Goal: Information Seeking & Learning: Learn about a topic

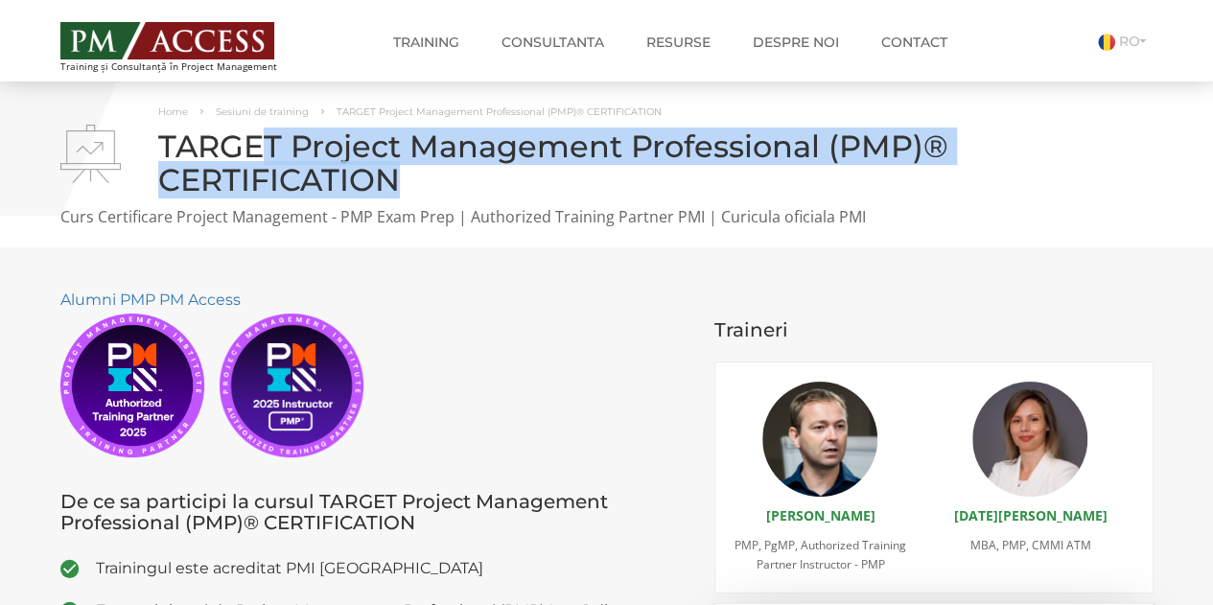
drag, startPoint x: 463, startPoint y: 154, endPoint x: 659, endPoint y: 172, distance: 196.3
click at [659, 172] on h1 "TARGET Project Management Professional (PMP)® CERTIFICATION" at bounding box center [606, 162] width 1093 height 67
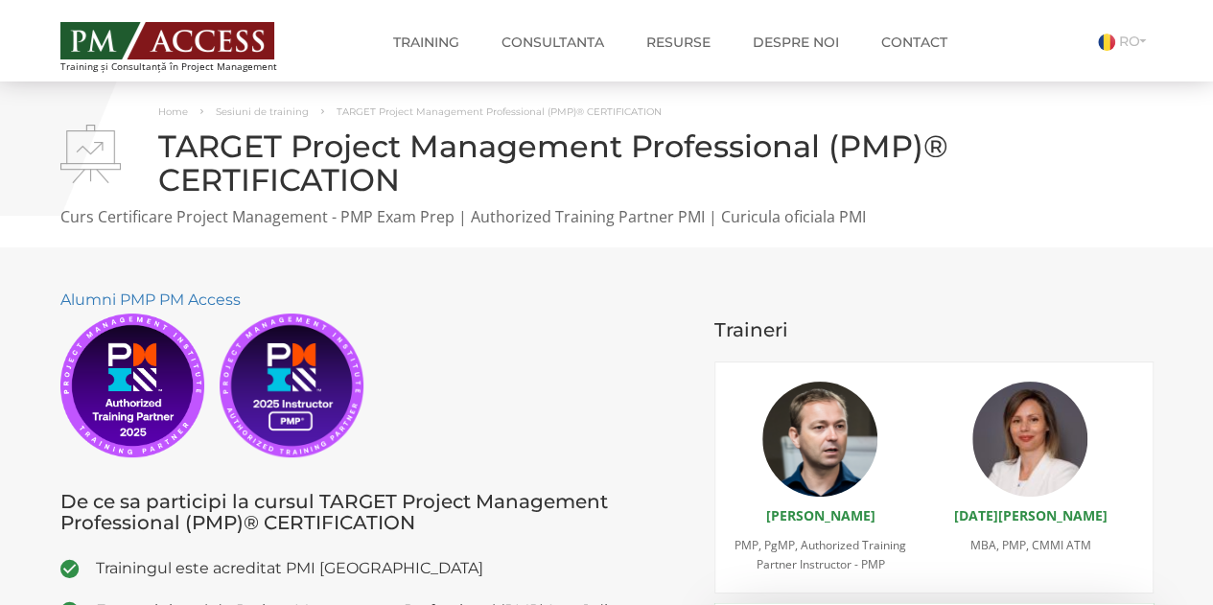
click at [479, 210] on p "Curs Certificare Project Management - PMP Exam Prep | Authorized Training Partn…" at bounding box center [606, 217] width 1093 height 22
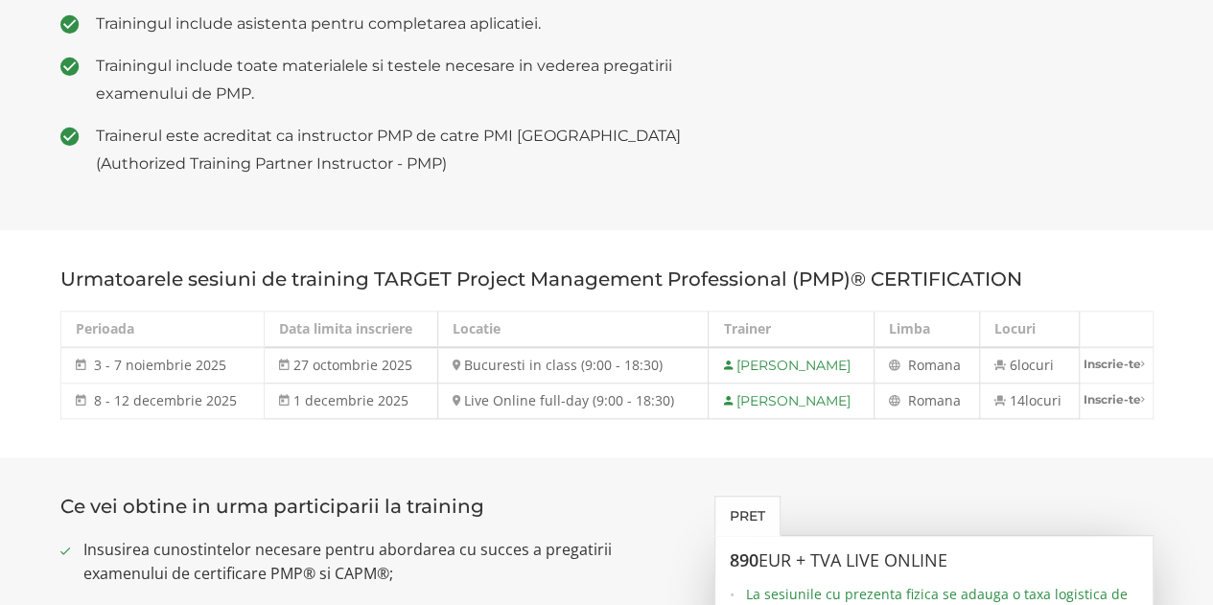
scroll to position [863, 0]
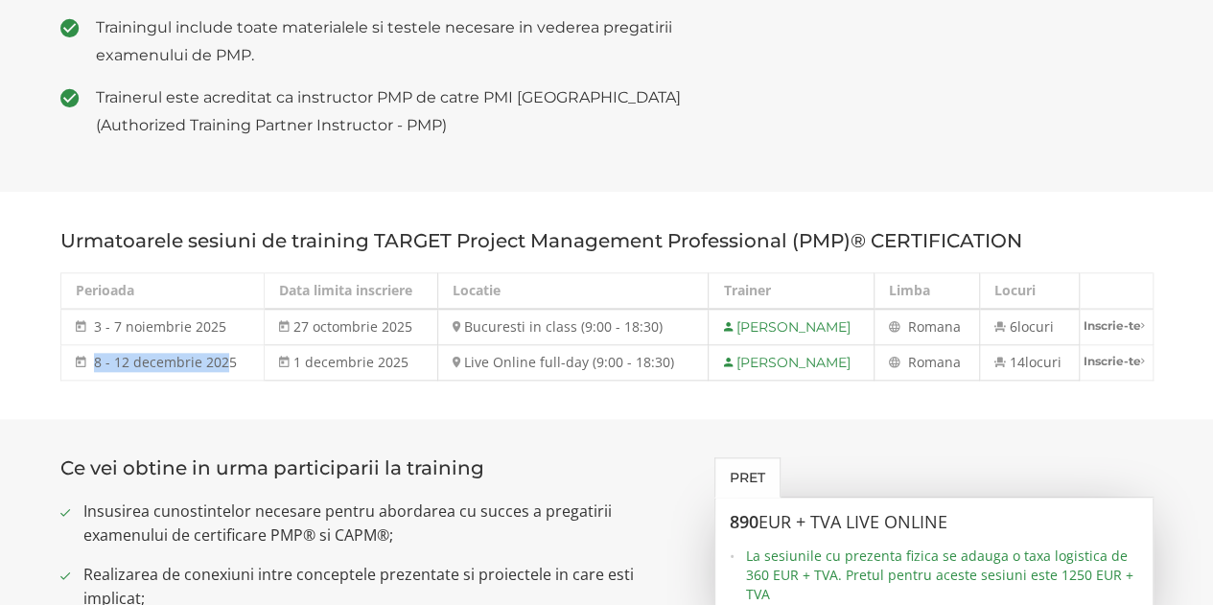
drag, startPoint x: 94, startPoint y: 359, endPoint x: 223, endPoint y: 359, distance: 129.4
click at [223, 359] on span "8 - 12 decembrie 2025" at bounding box center [165, 362] width 143 height 18
drag, startPoint x: 487, startPoint y: 364, endPoint x: 623, endPoint y: 363, distance: 136.1
click at [621, 363] on td "Live Online full-day (9:00 - 18:30)" at bounding box center [572, 362] width 271 height 35
click at [598, 402] on section "Urmatoarele sesiuni de training TARGET Project Management Professional (PMP)® C…" at bounding box center [606, 305] width 1213 height 227
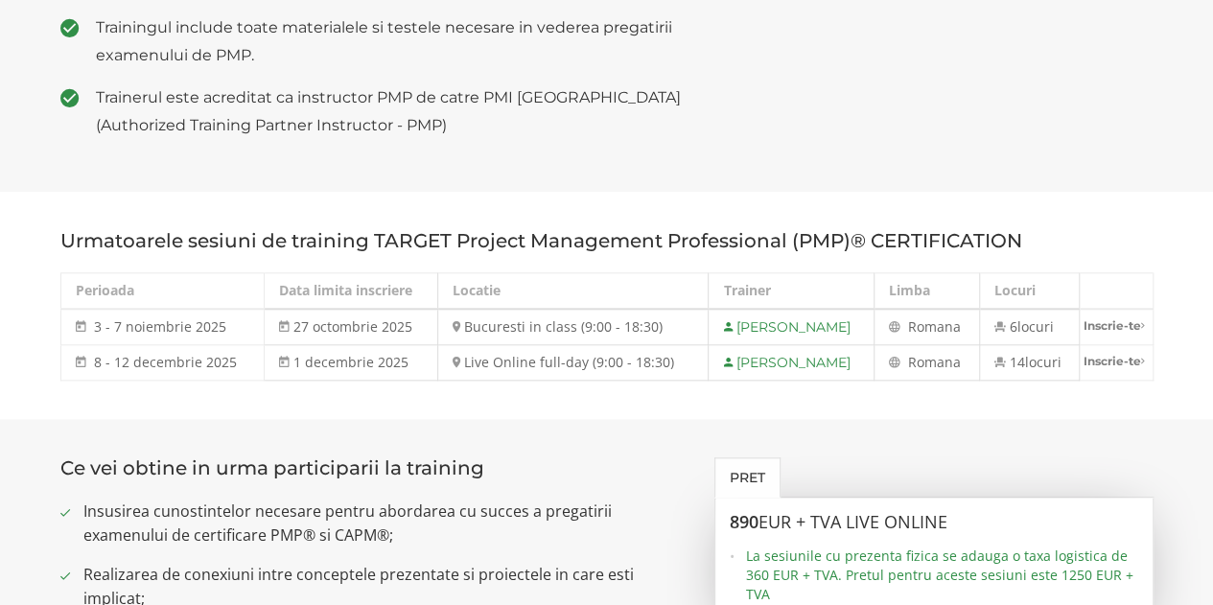
click at [477, 404] on section "Urmatoarele sesiuni de training TARGET Project Management Professional (PMP)® C…" at bounding box center [606, 305] width 1213 height 227
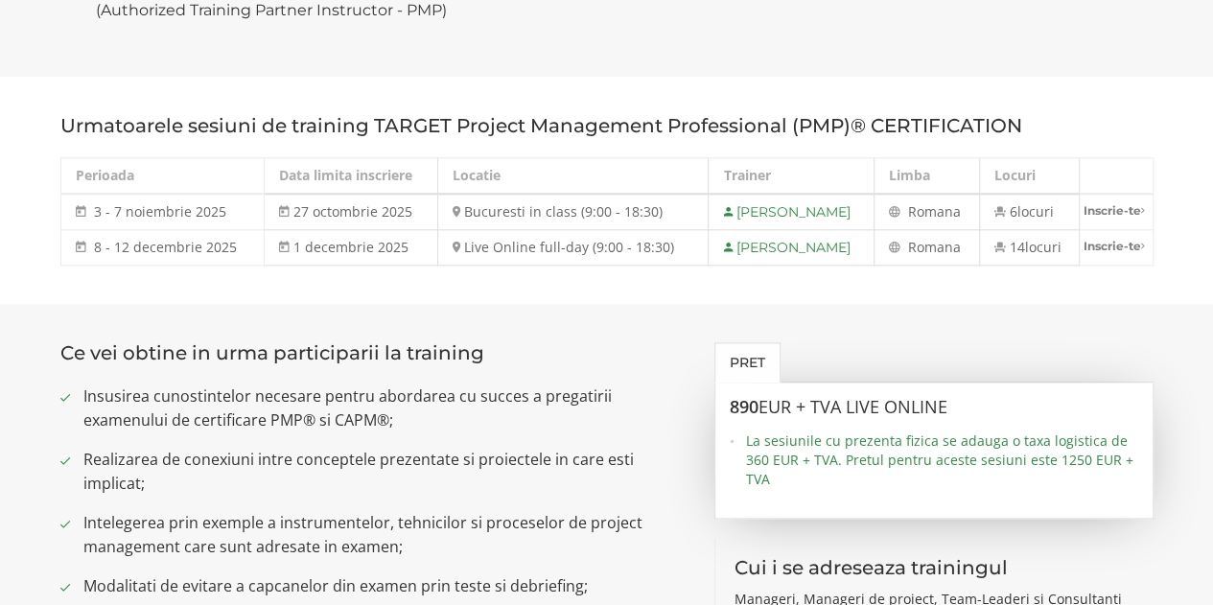
scroll to position [1150, 0]
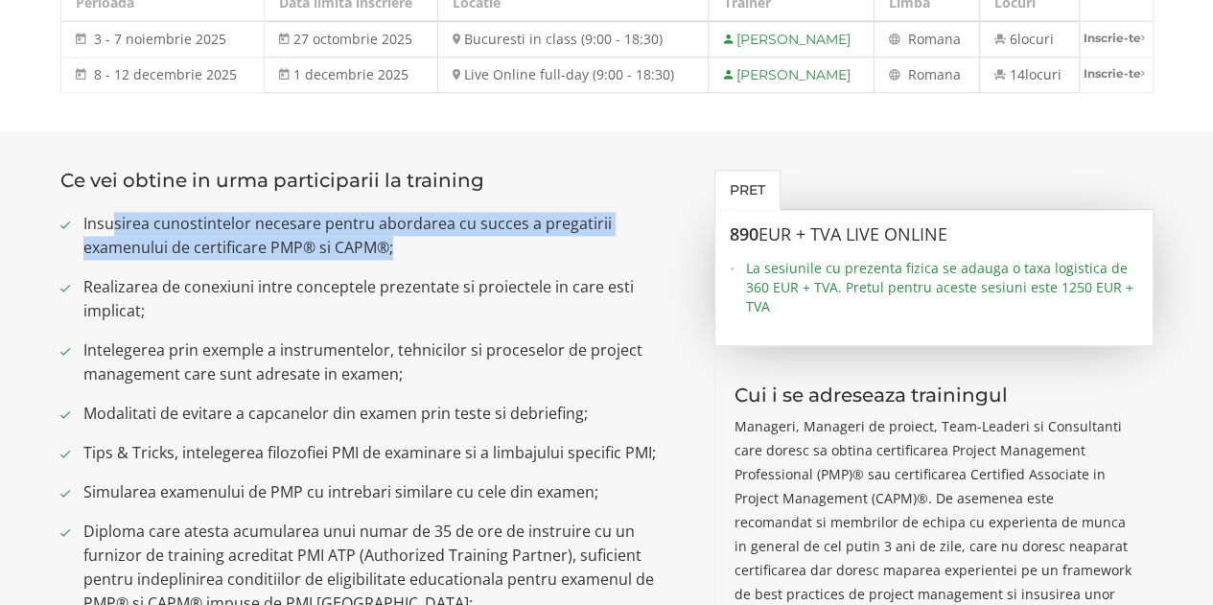
drag, startPoint x: 211, startPoint y: 229, endPoint x: 483, endPoint y: 245, distance: 272.7
click at [464, 243] on span "Insusirea cunostintelor necesare pentru abordarea cu succes a pregatirii examen…" at bounding box center [384, 236] width 603 height 48
click at [479, 253] on span "Insusirea cunostintelor necesare pentru abordarea cu succes a pregatirii examen…" at bounding box center [384, 236] width 603 height 48
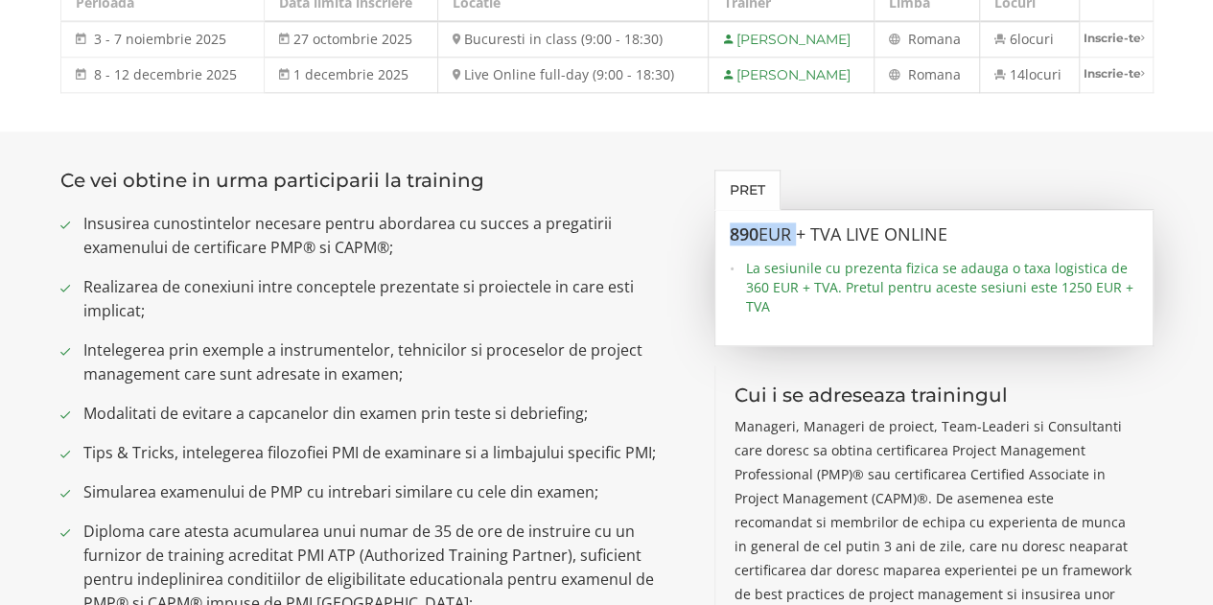
drag, startPoint x: 802, startPoint y: 237, endPoint x: 706, endPoint y: 241, distance: 96.9
click at [706, 241] on div "Pret 890 EUR + TVA LIVE ONLINE La sesiunile cu prezenta fizica se adauga o taxa…" at bounding box center [934, 499] width 468 height 658
click at [694, 288] on div "Ce vei obtine in urma participarii la training Insusirea cunostintelor necesare…" at bounding box center [373, 582] width 655 height 825
drag, startPoint x: 104, startPoint y: 222, endPoint x: 316, endPoint y: 233, distance: 212.1
click at [316, 233] on span "Insusirea cunostintelor necesare pentru abordarea cu succes a pregatirii examen…" at bounding box center [384, 236] width 603 height 48
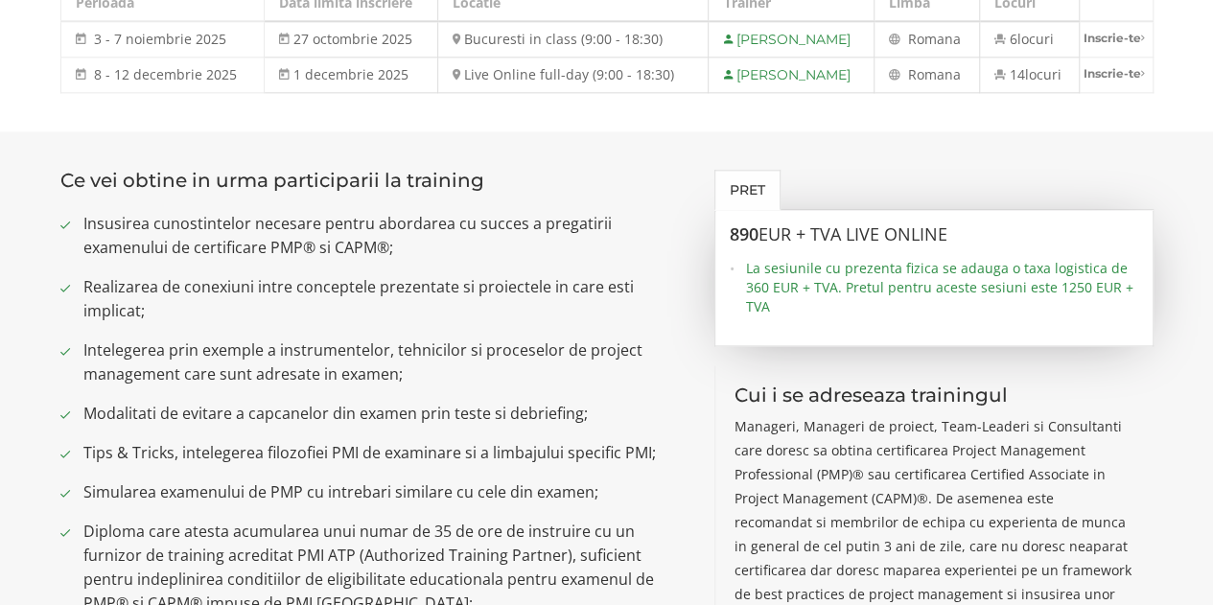
click at [495, 233] on span "Insusirea cunostintelor necesare pentru abordarea cu succes a pregatirii examen…" at bounding box center [384, 236] width 603 height 48
click at [169, 338] on span "Intelegerea prin exemple a instrumentelor, tehnicilor si proceselor de project …" at bounding box center [384, 362] width 603 height 48
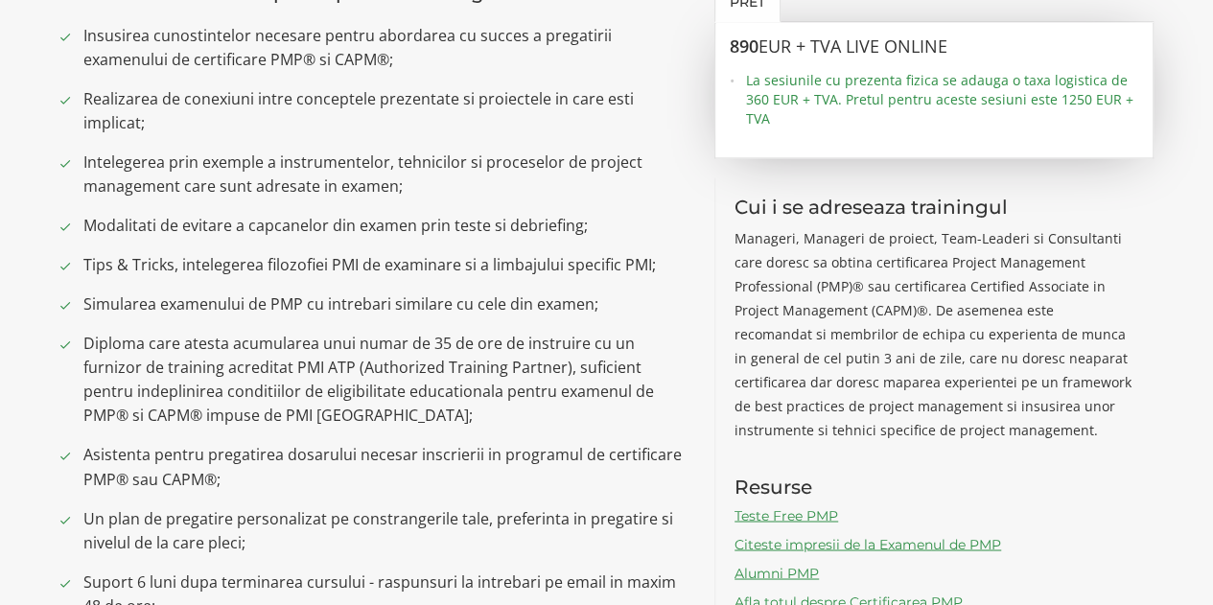
scroll to position [1342, 0]
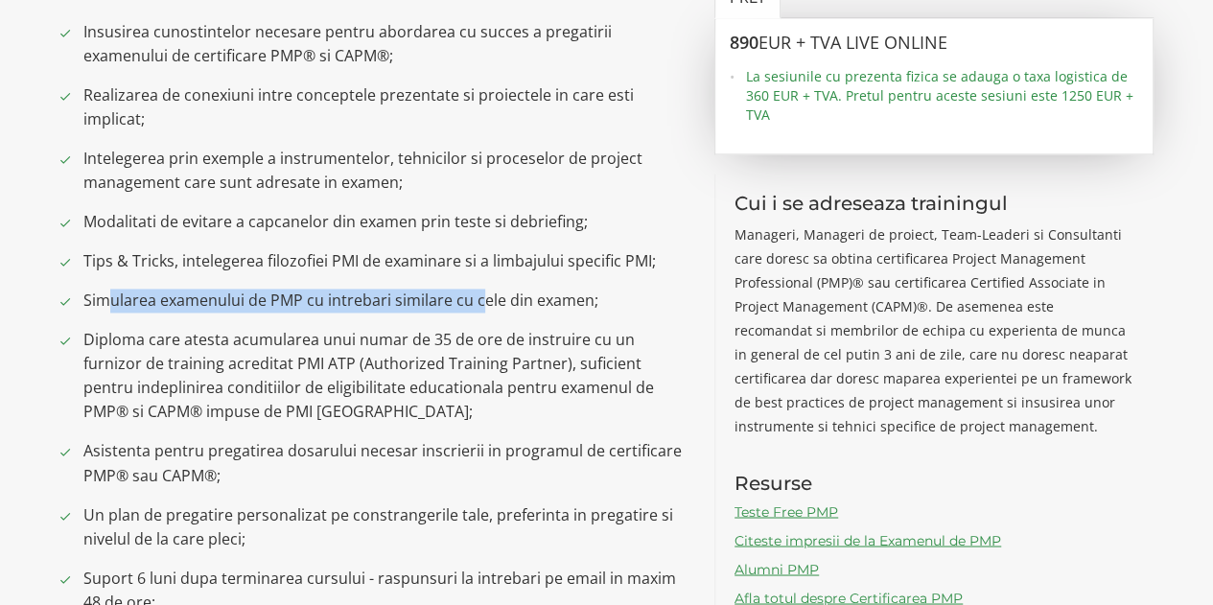
drag, startPoint x: 106, startPoint y: 298, endPoint x: 484, endPoint y: 304, distance: 377.7
click at [483, 304] on span "Simularea examenului de PMP cu intrebari similare cu cele din examen;" at bounding box center [384, 301] width 603 height 24
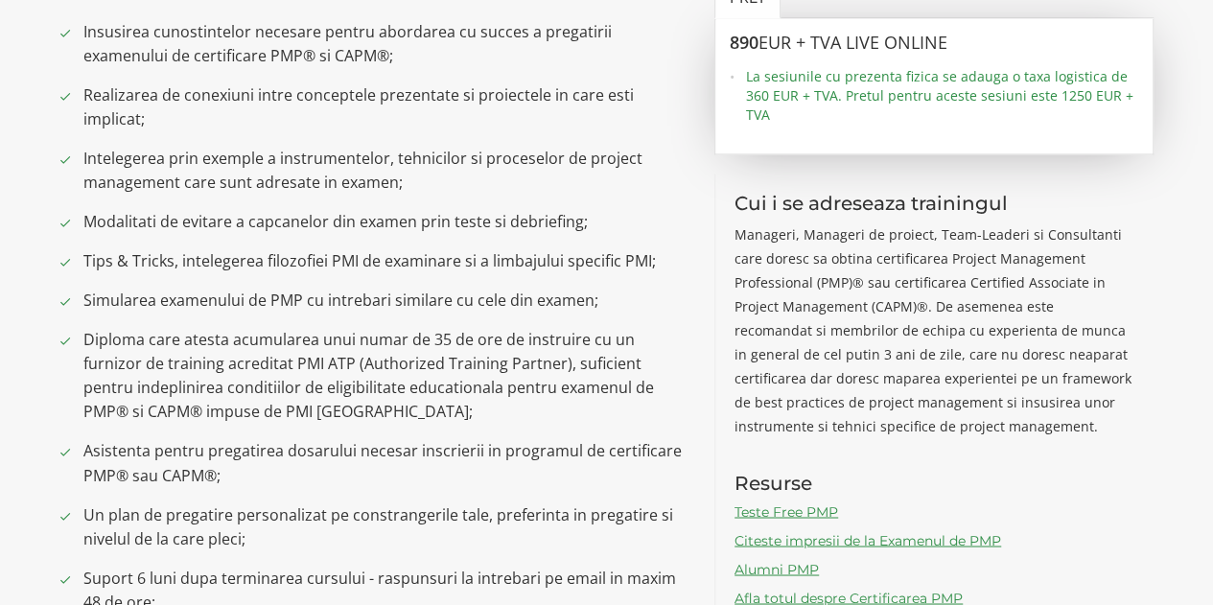
click at [117, 269] on span "Tips & Tricks, intelegerea filozofiei PMI de examinare si a limbajului specific…" at bounding box center [384, 261] width 603 height 24
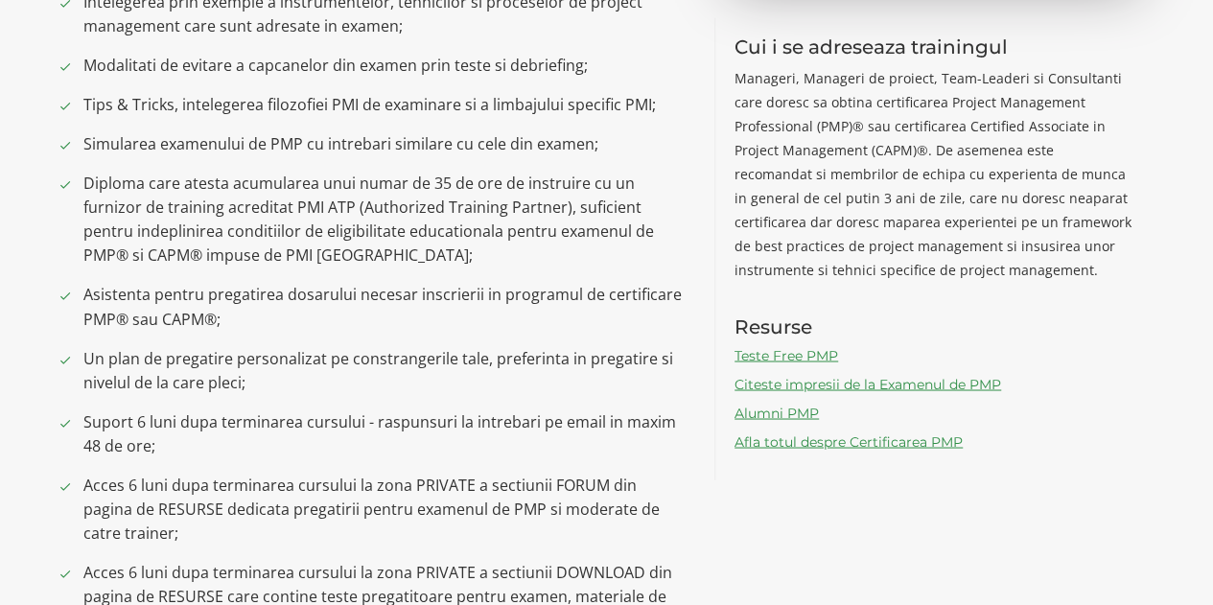
scroll to position [1534, 0]
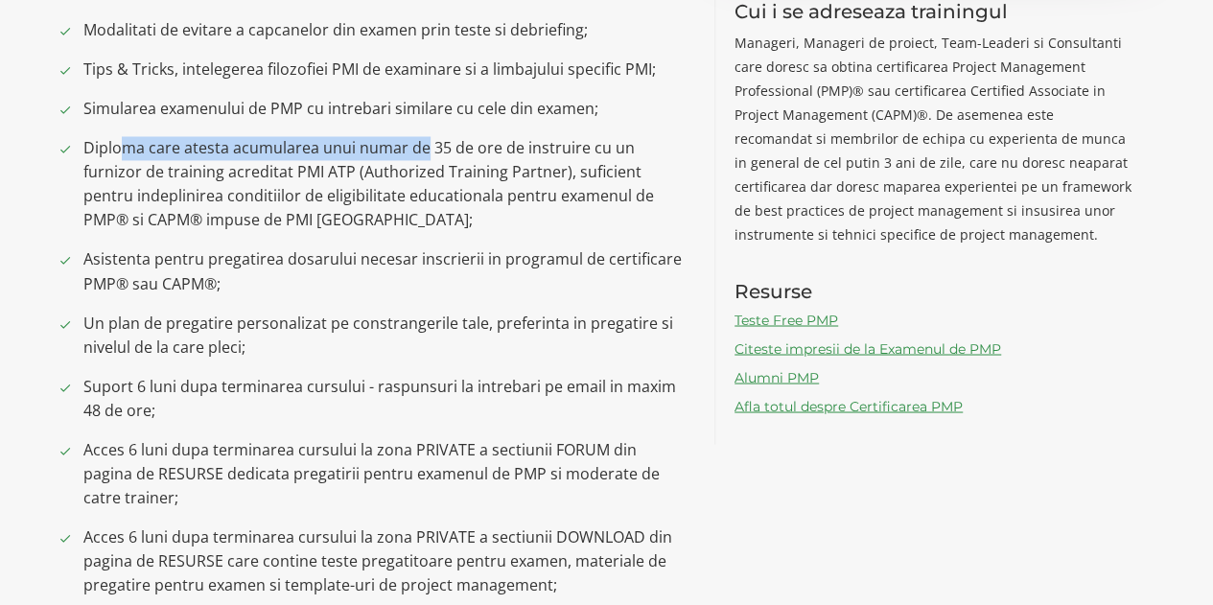
drag, startPoint x: 134, startPoint y: 150, endPoint x: 421, endPoint y: 141, distance: 286.8
click at [420, 142] on span "Diploma care atesta acumularea unui numar de 35 de ore de instruire cu un furni…" at bounding box center [384, 184] width 603 height 96
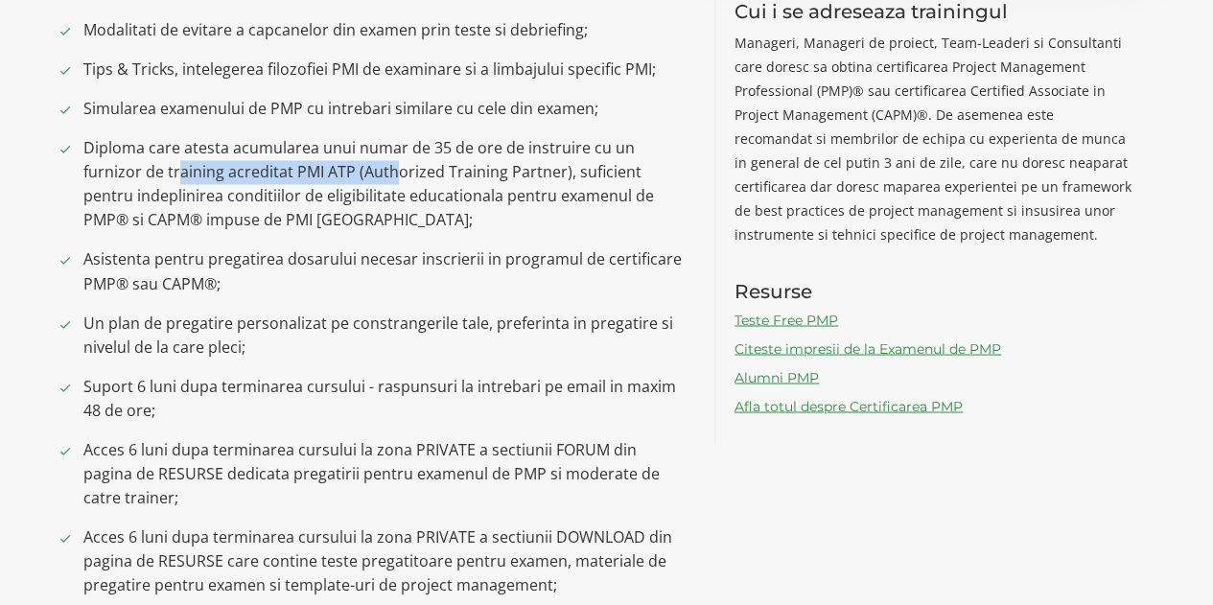
drag, startPoint x: 178, startPoint y: 177, endPoint x: 393, endPoint y: 175, distance: 214.7
click at [393, 175] on span "Diploma care atesta acumularea unui numar de 35 de ore de instruire cu un furni…" at bounding box center [384, 184] width 603 height 96
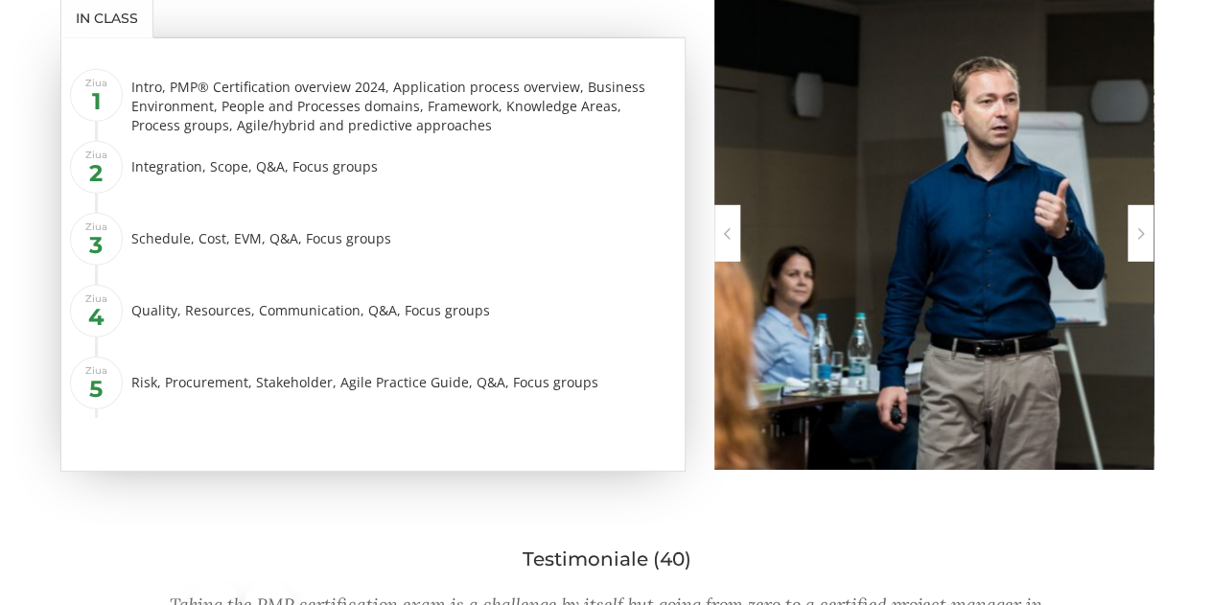
scroll to position [2588, 0]
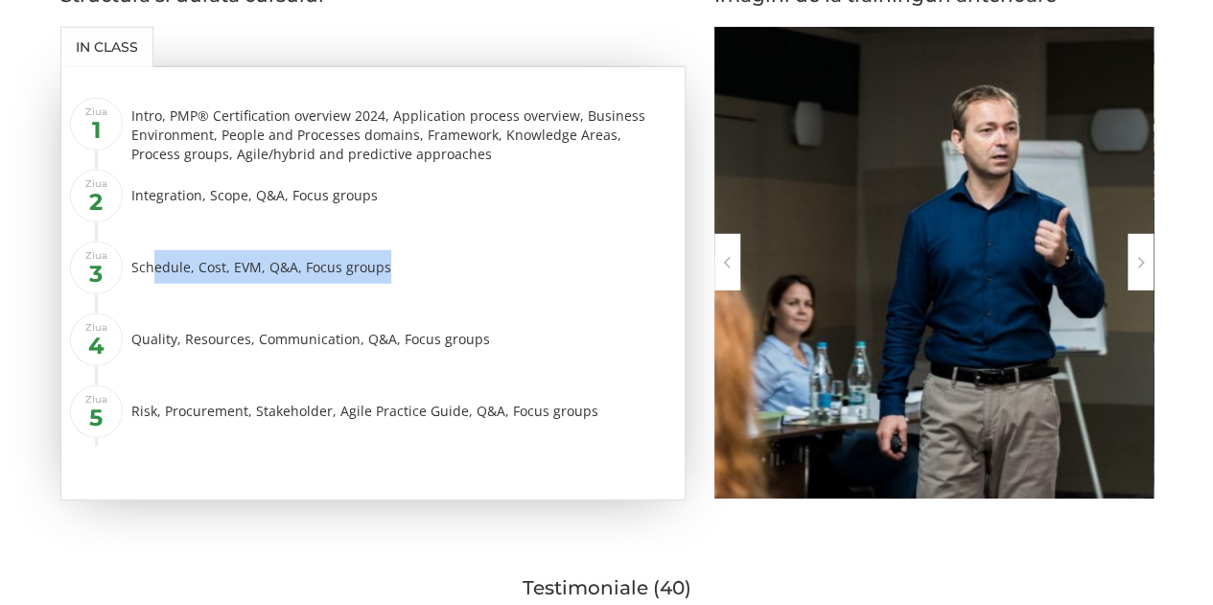
drag, startPoint x: 281, startPoint y: 262, endPoint x: 428, endPoint y: 262, distance: 146.7
click at [422, 262] on div "Schedule, Cost, EVM, Q&A, Focus groups" at bounding box center [401, 267] width 540 height 34
click at [325, 296] on li "Ziua 3 Schedule, Cost, EVM, Q&A, Focus groups" at bounding box center [384, 274] width 573 height 58
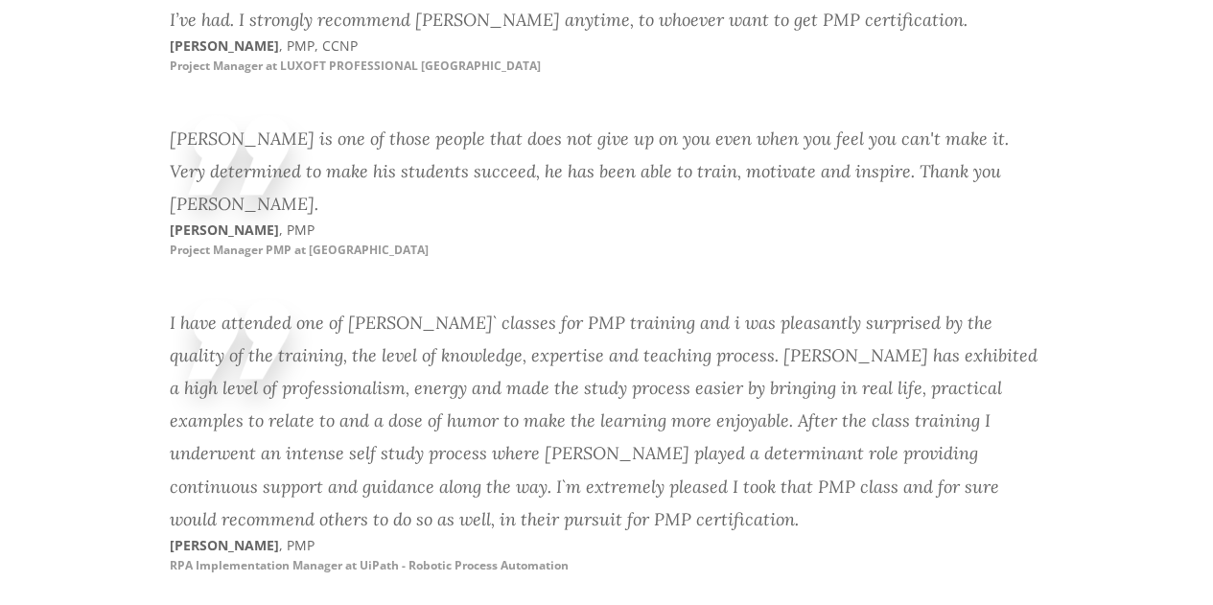
scroll to position [4986, 0]
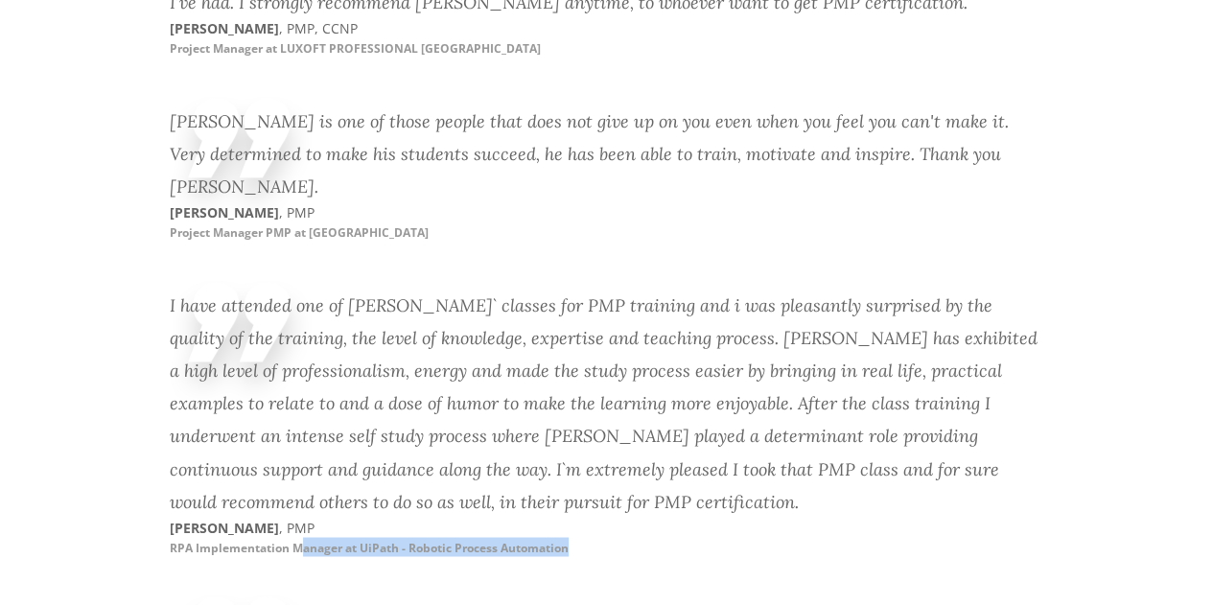
drag, startPoint x: 300, startPoint y: 469, endPoint x: 607, endPoint y: 468, distance: 306.7
click at [607, 468] on div "I have attended one of Narciss` classes for PMP training and i was pleasantly s…" at bounding box center [607, 437] width 874 height 314
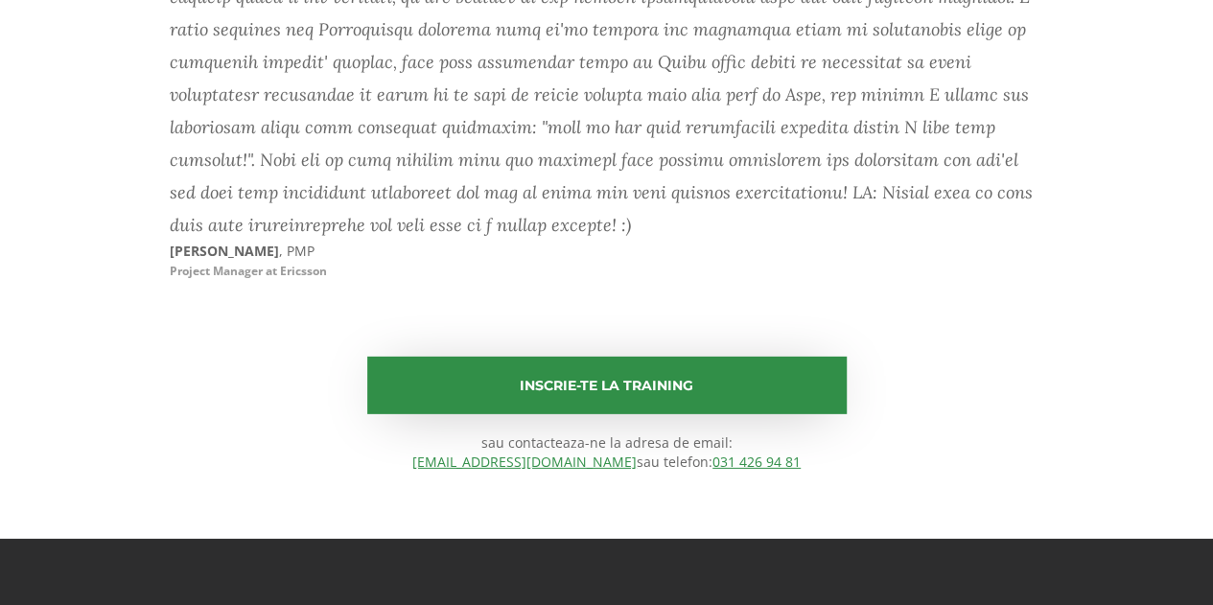
scroll to position [13326, 0]
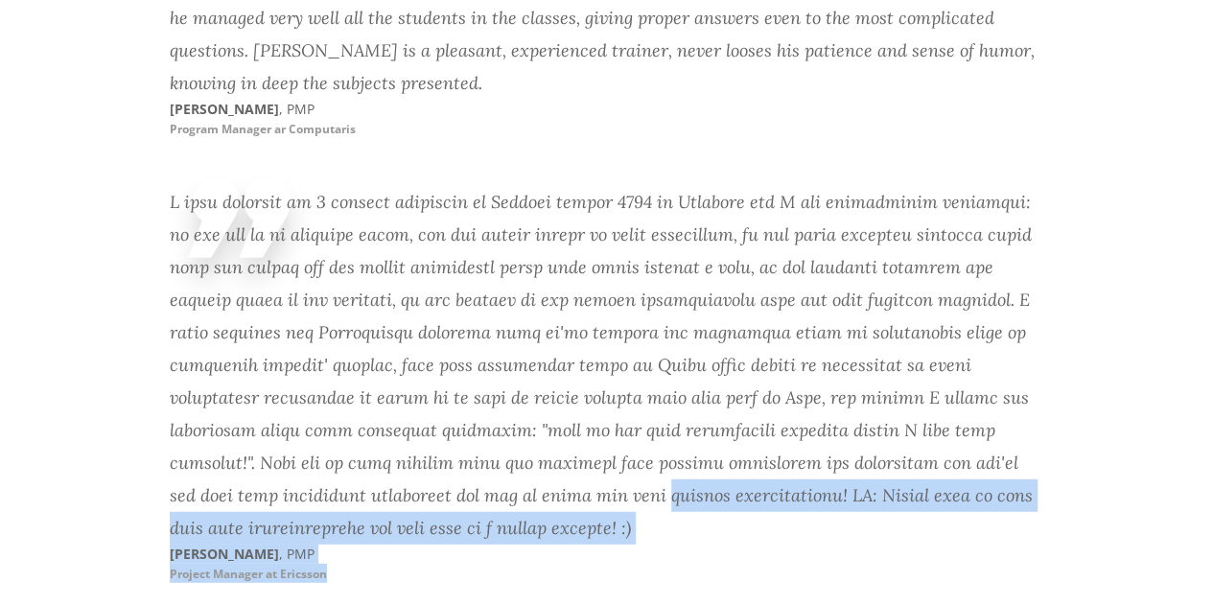
drag, startPoint x: 150, startPoint y: 294, endPoint x: 391, endPoint y: 301, distance: 240.7
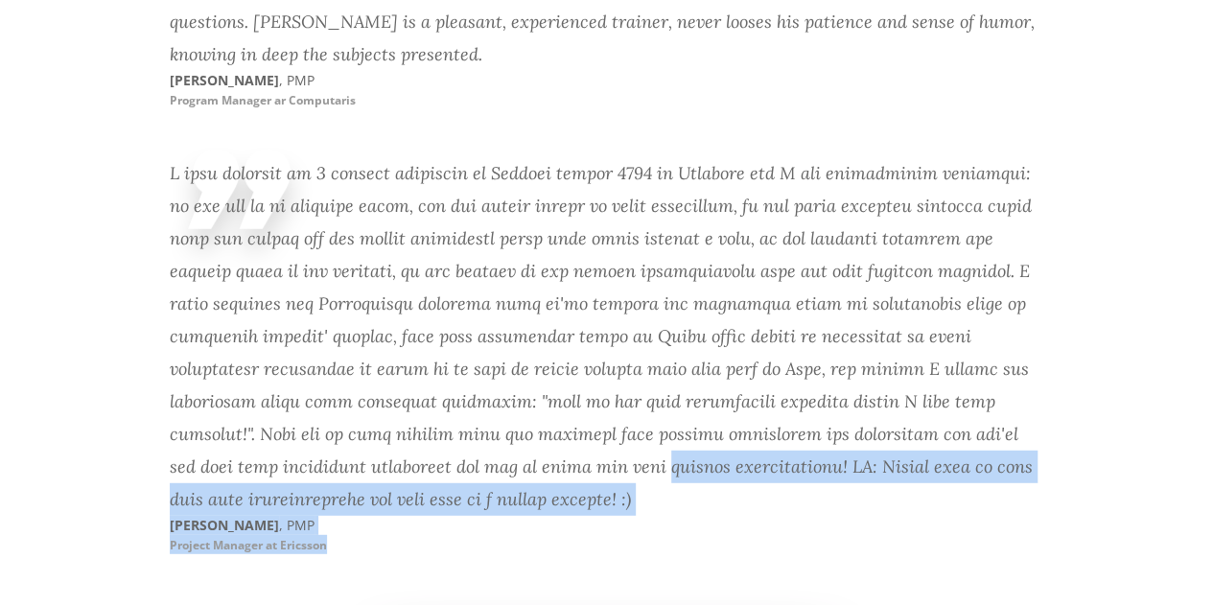
click at [238, 321] on div "LUCIAN GHITA , PMP Project Manager at Ericsson" at bounding box center [607, 370] width 874 height 445
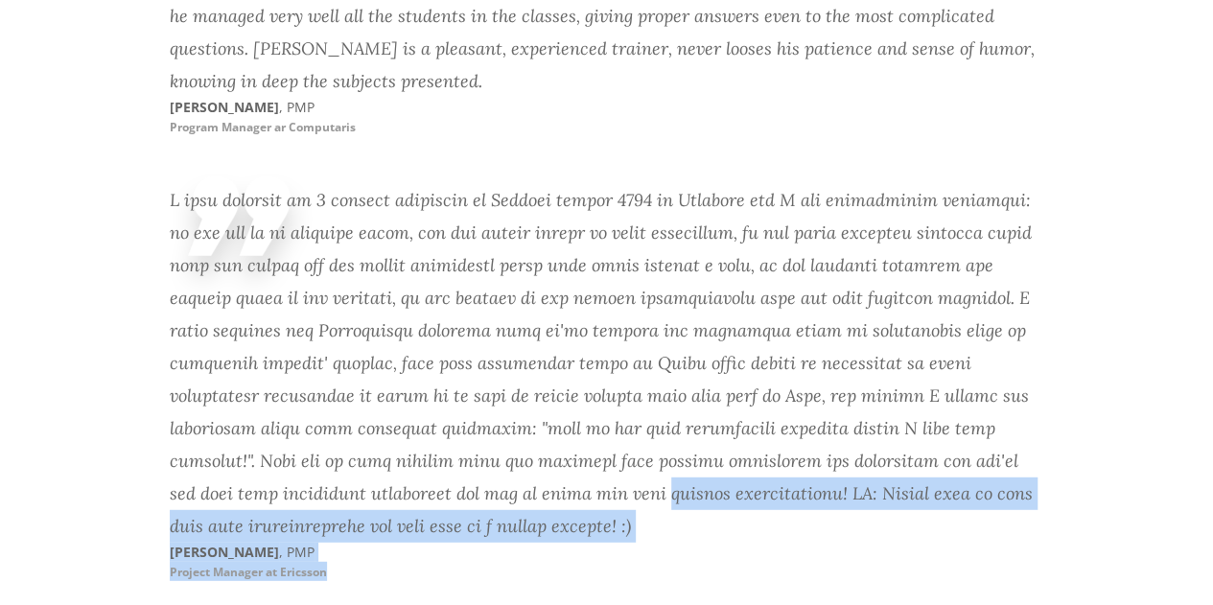
scroll to position [13293, 0]
click at [752, 343] on div "LUCIAN GHITA , PMP Project Manager at Ericsson" at bounding box center [607, 398] width 874 height 445
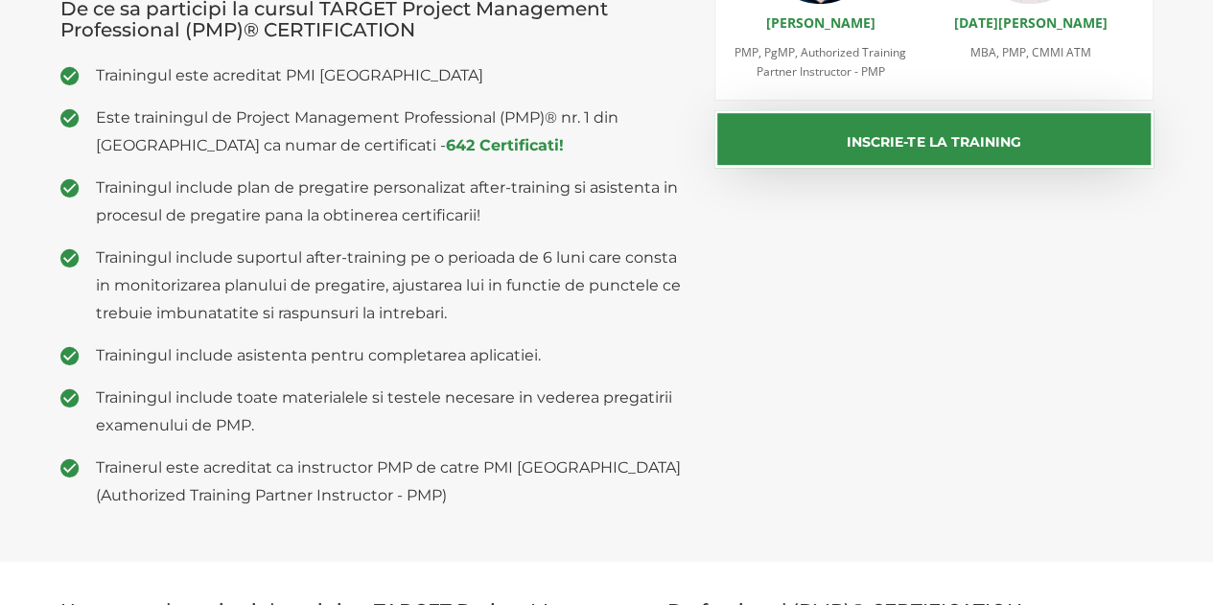
scroll to position [0, 0]
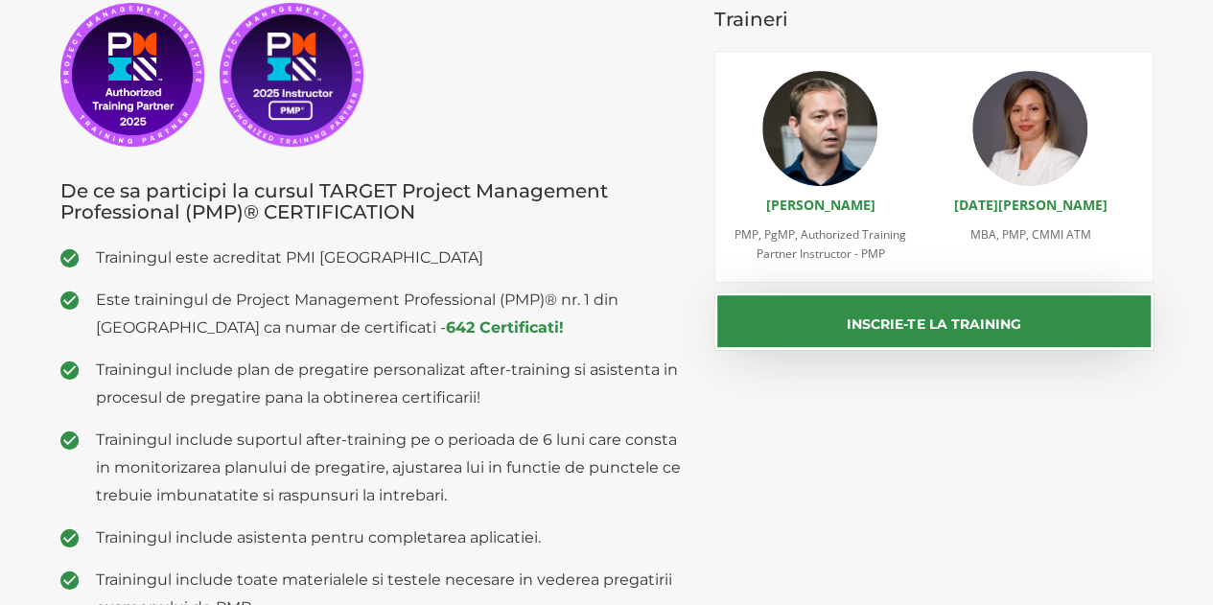
scroll to position [383, 0]
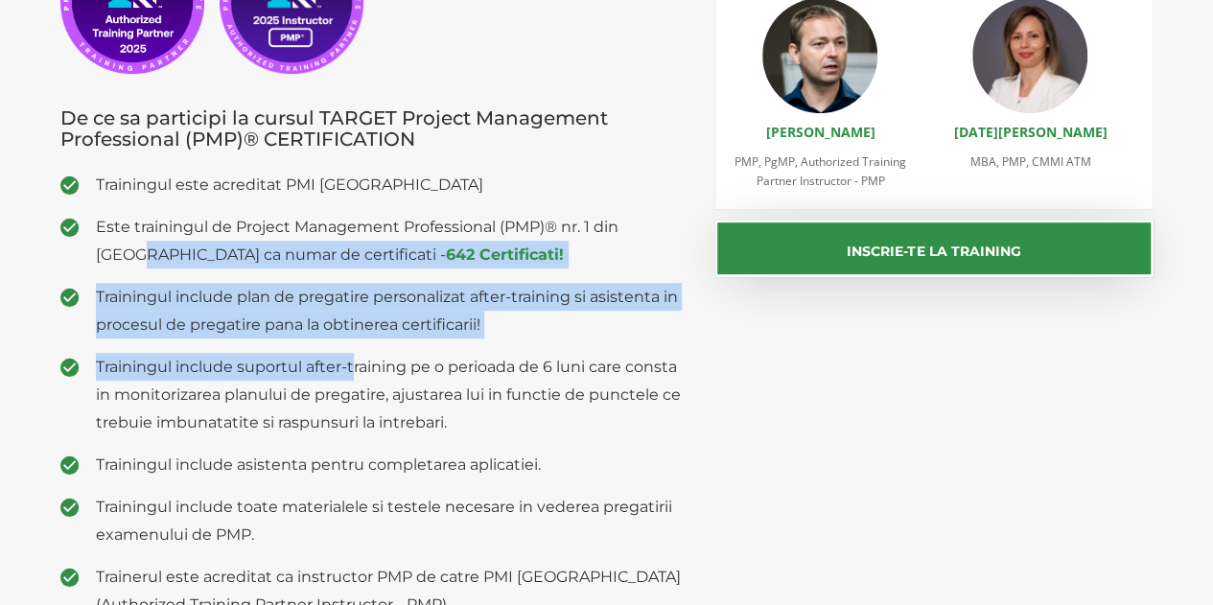
drag, startPoint x: 153, startPoint y: 248, endPoint x: 373, endPoint y: 379, distance: 255.3
click at [357, 369] on ul "Trainingul este acreditat PMI USA Este trainingul de Project Management Profess…" at bounding box center [373, 395] width 626 height 448
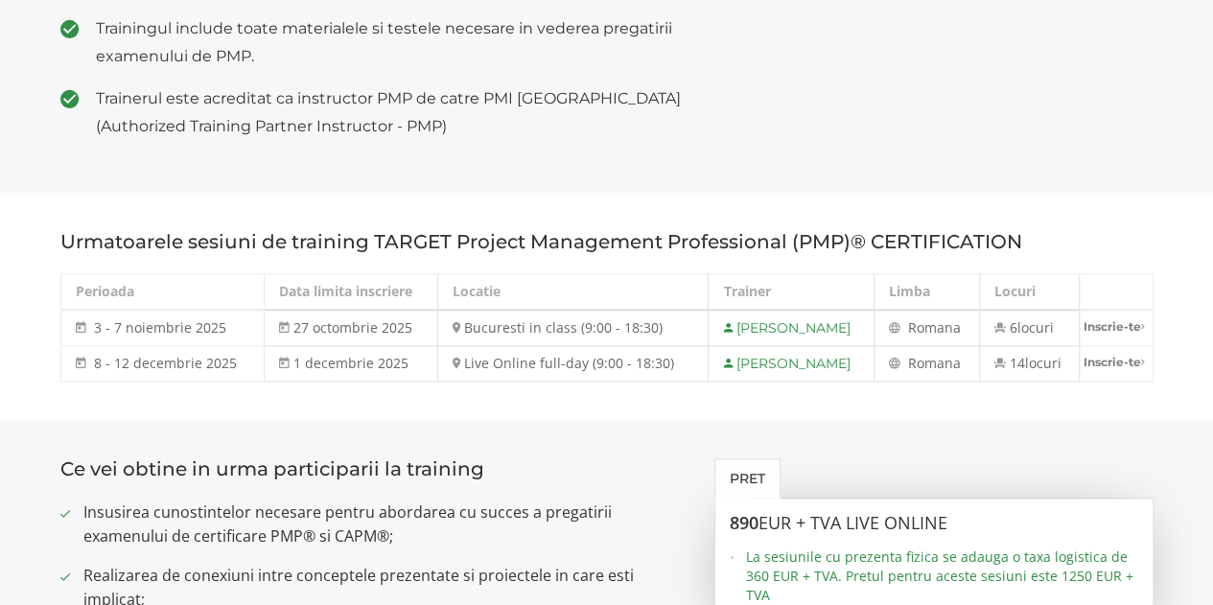
scroll to position [863, 0]
click at [303, 355] on td "1 decembrie 2025" at bounding box center [352, 362] width 174 height 35
click at [321, 369] on td "1 decembrie 2025" at bounding box center [352, 362] width 174 height 35
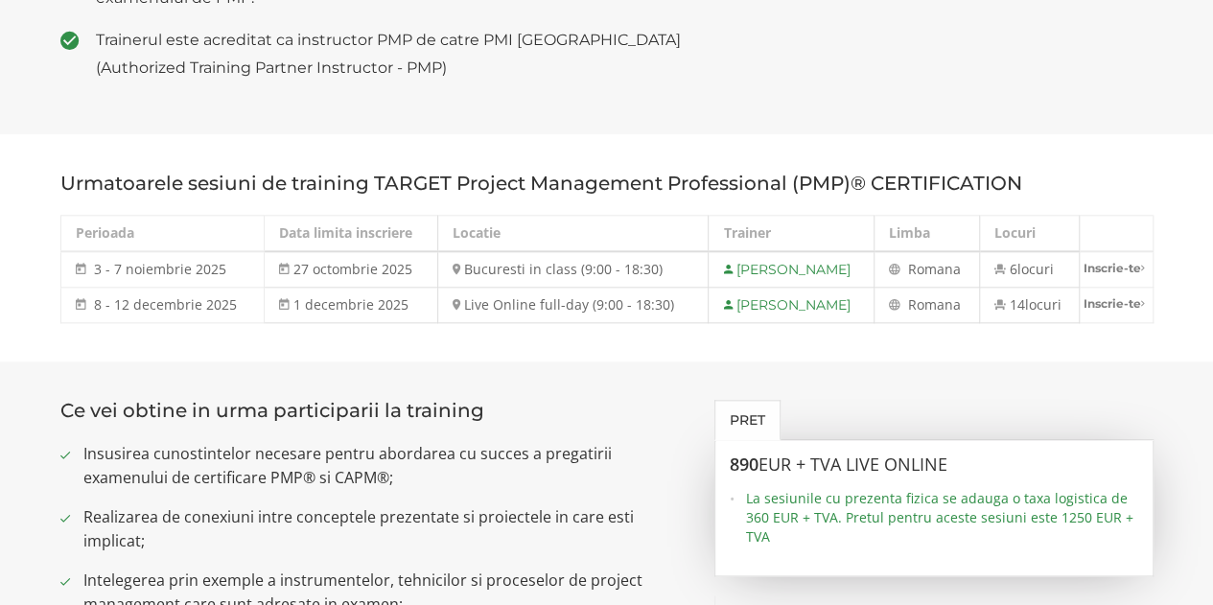
scroll to position [959, 0]
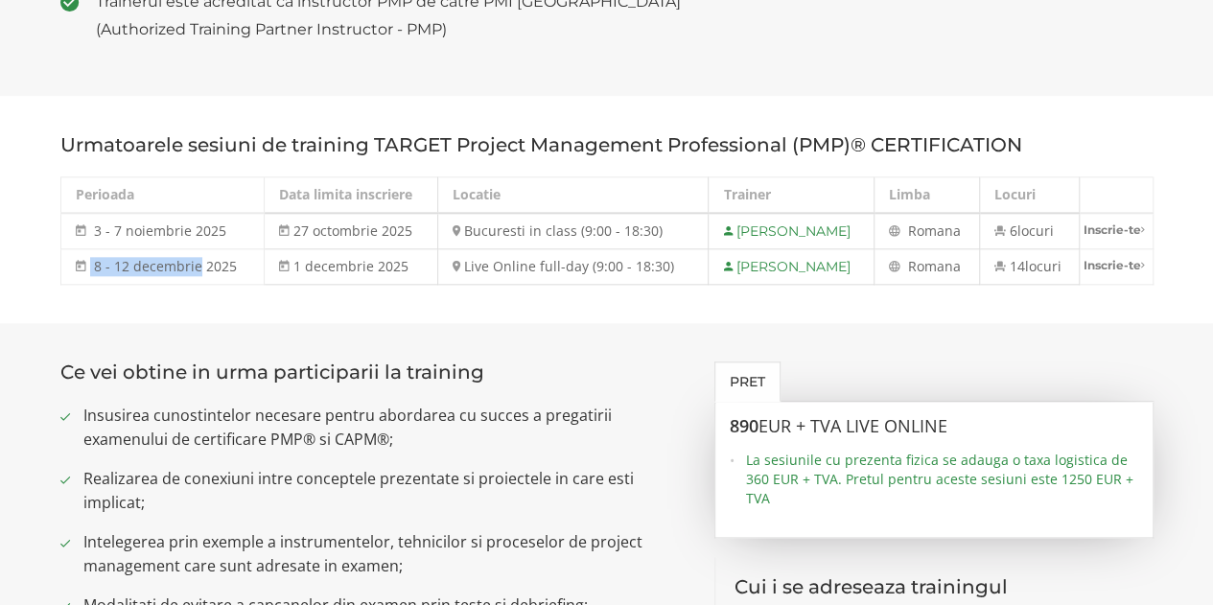
drag, startPoint x: 90, startPoint y: 266, endPoint x: 197, endPoint y: 266, distance: 107.4
click at [197, 266] on td "8 - 12 decembrie 2025 [DATE] - [DATE]" at bounding box center [162, 266] width 204 height 35
click at [172, 321] on section "Urmatoarele sesiuni de training TARGET Project Management Professional (PMP)® C…" at bounding box center [606, 209] width 1213 height 227
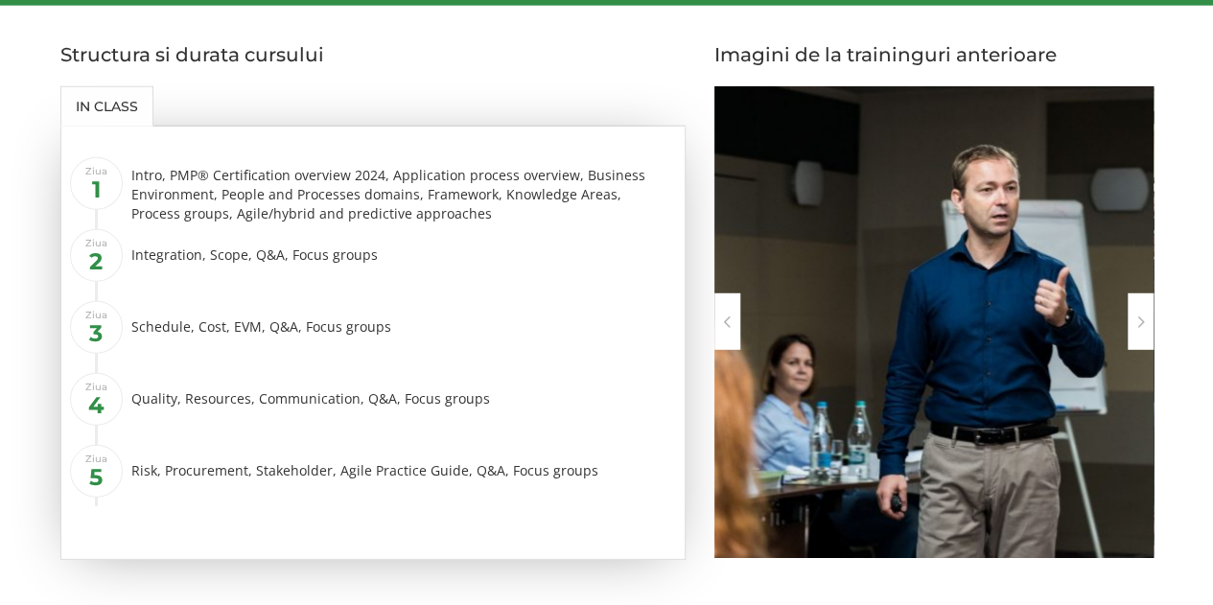
scroll to position [2588, 0]
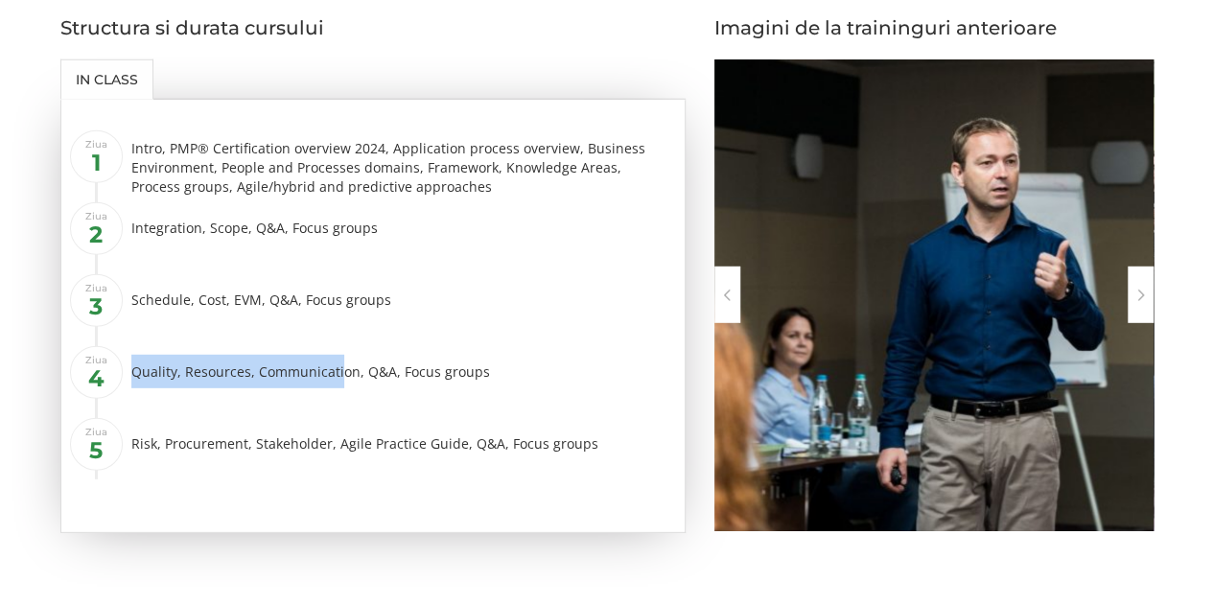
drag, startPoint x: 134, startPoint y: 365, endPoint x: 457, endPoint y: 367, distance: 323.0
click at [439, 367] on div "Quality, Resources, Communication, Q&A, Focus groups" at bounding box center [401, 372] width 540 height 34
click at [302, 267] on ul "Ziua 1 Intro, PMP® Certification overview 2024, Application process overview, B…" at bounding box center [383, 306] width 576 height 345
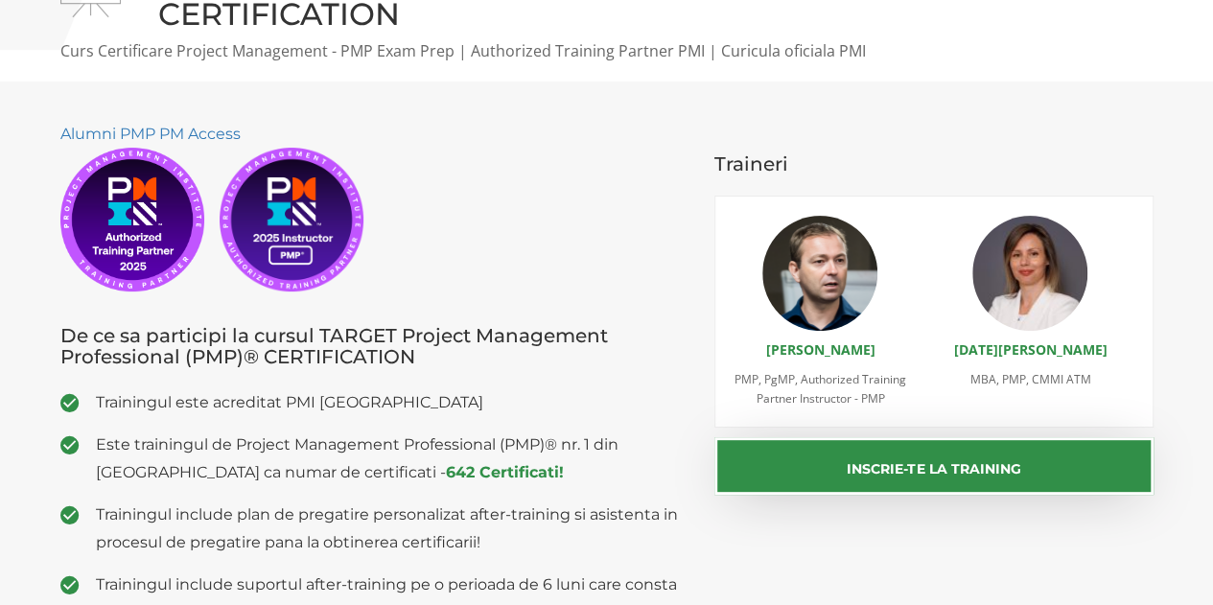
scroll to position [0, 0]
